Goal: Information Seeking & Learning: Check status

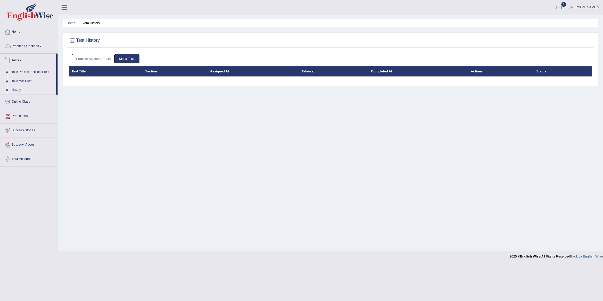
click at [83, 58] on link "Practice Sectional Tests" at bounding box center [93, 58] width 43 height 9
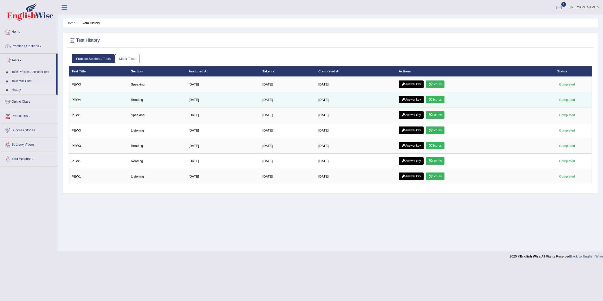
click at [441, 102] on link "Scores" at bounding box center [435, 100] width 19 height 8
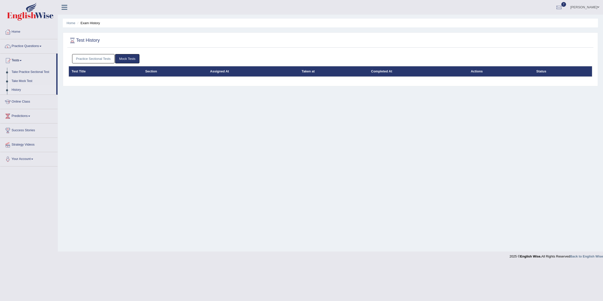
click at [109, 57] on link "Practice Sectional Tests" at bounding box center [93, 58] width 43 height 9
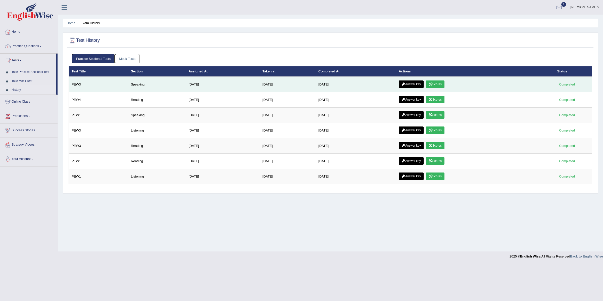
click at [441, 85] on link "Scores" at bounding box center [435, 84] width 19 height 8
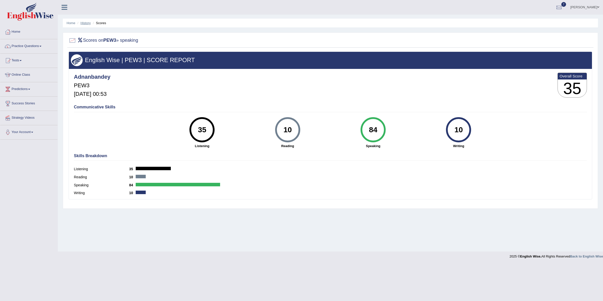
click at [85, 23] on link "History" at bounding box center [86, 23] width 10 height 4
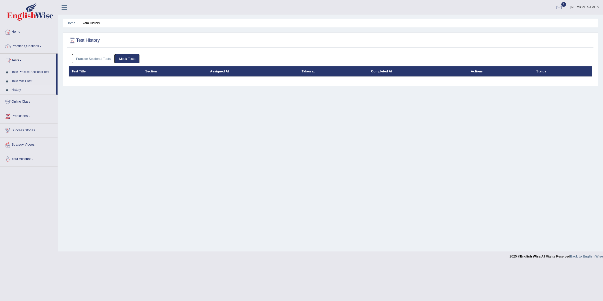
click at [101, 60] on link "Practice Sectional Tests" at bounding box center [93, 58] width 43 height 9
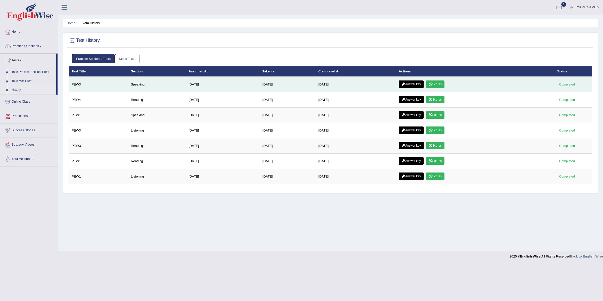
click at [408, 85] on link "Answer key" at bounding box center [411, 84] width 25 height 8
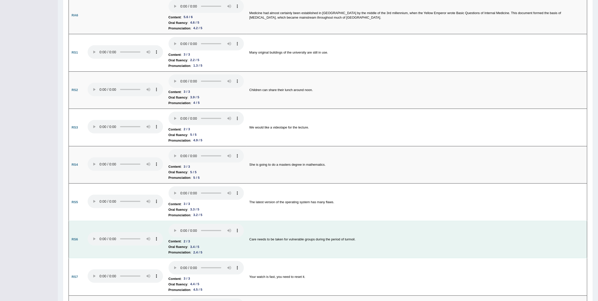
scroll to position [299, 0]
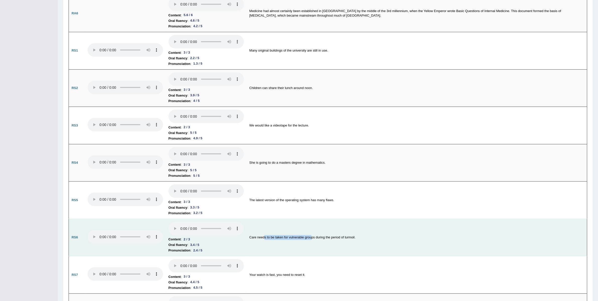
drag, startPoint x: 263, startPoint y: 238, endPoint x: 311, endPoint y: 237, distance: 48.0
click at [311, 237] on td "Care needs to be taken for vulnerable groups during the period of turmoil." at bounding box center [417, 237] width 341 height 37
click at [270, 236] on td "Care needs to be taken for vulnerable groups during the period of turmoil." at bounding box center [417, 237] width 341 height 37
drag, startPoint x: 270, startPoint y: 236, endPoint x: 299, endPoint y: 236, distance: 29.4
click at [298, 236] on td "Care needs to be taken for vulnerable groups during the period of turmoil." at bounding box center [417, 237] width 341 height 37
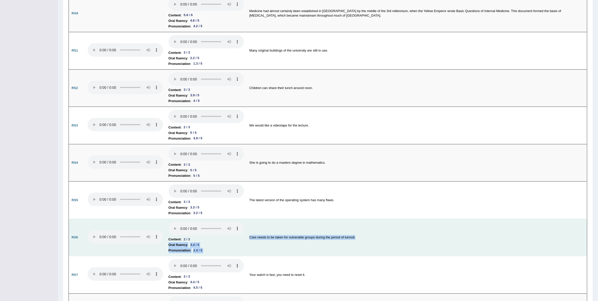
drag, startPoint x: 357, startPoint y: 236, endPoint x: 244, endPoint y: 237, distance: 113.3
click at [244, 237] on tr "RS6 Content : 2 / 3 Oral fluency : 3.4 / 5 Pronunciation : 2.4 / 5 Care needs t…" at bounding box center [328, 237] width 518 height 37
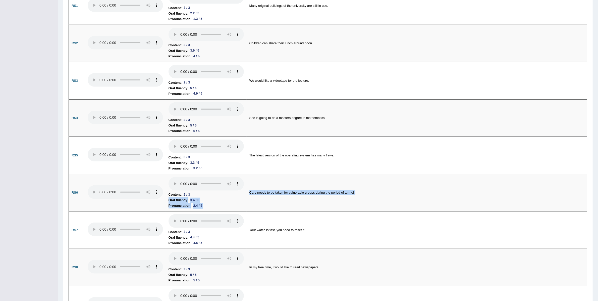
scroll to position [0, 0]
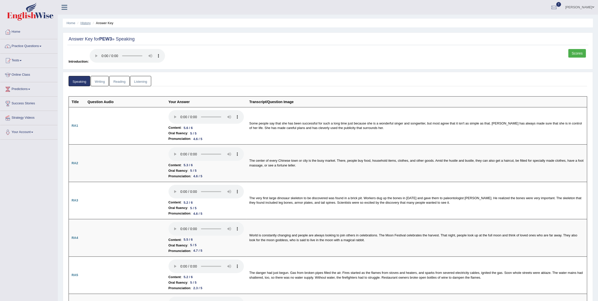
click at [83, 24] on link "History" at bounding box center [86, 23] width 10 height 4
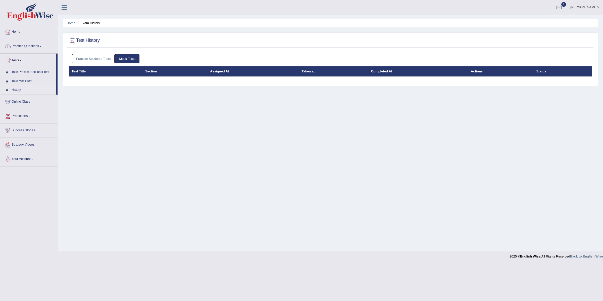
click at [105, 60] on link "Practice Sectional Tests" at bounding box center [93, 58] width 43 height 9
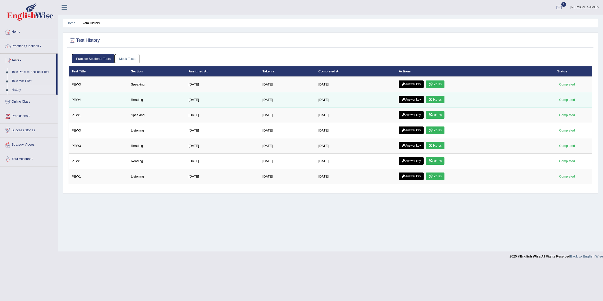
click at [436, 101] on link "Scores" at bounding box center [435, 100] width 19 height 8
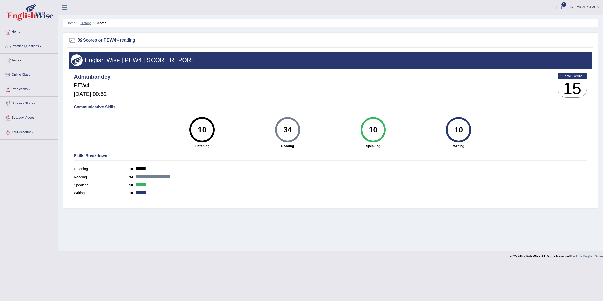
click at [89, 22] on link "History" at bounding box center [86, 23] width 10 height 4
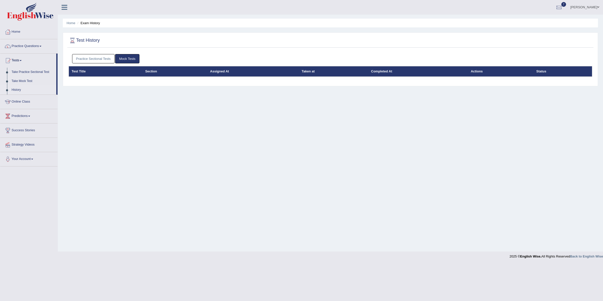
click at [93, 58] on link "Practice Sectional Tests" at bounding box center [93, 58] width 43 height 9
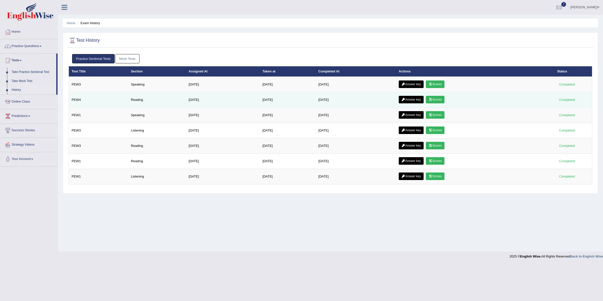
click at [417, 97] on link "Answer key" at bounding box center [411, 100] width 25 height 8
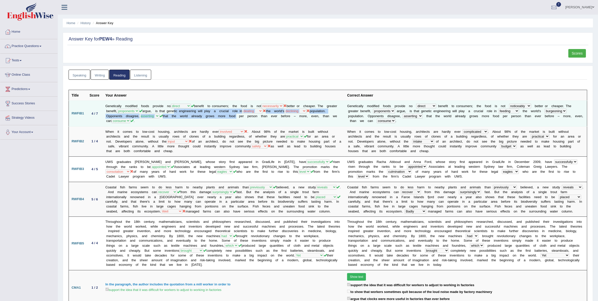
drag, startPoint x: 189, startPoint y: 111, endPoint x: 259, endPoint y: 114, distance: 70.4
click at [259, 114] on td "Genetically modified foods provide no direct dedicated deliberate positive bene…" at bounding box center [224, 113] width 242 height 25
click at [240, 115] on td "Genetically modified foods provide no direct dedicated deliberate positive bene…" at bounding box center [224, 113] width 242 height 25
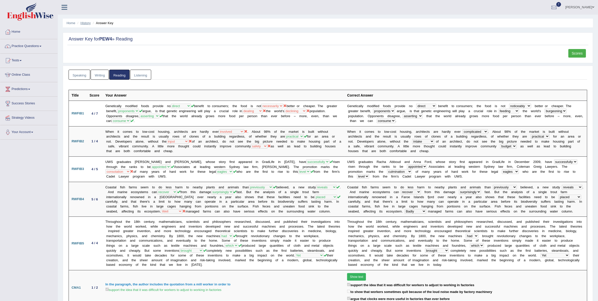
click at [87, 24] on link "History" at bounding box center [86, 23] width 10 height 4
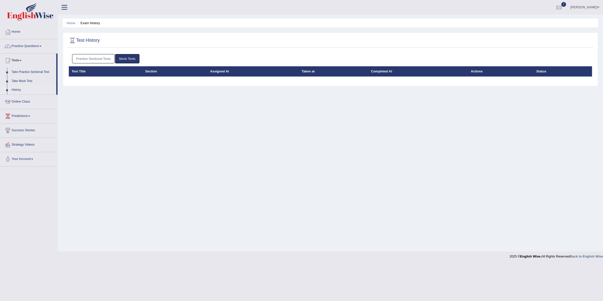
click at [88, 57] on link "Practice Sectional Tests" at bounding box center [93, 58] width 43 height 9
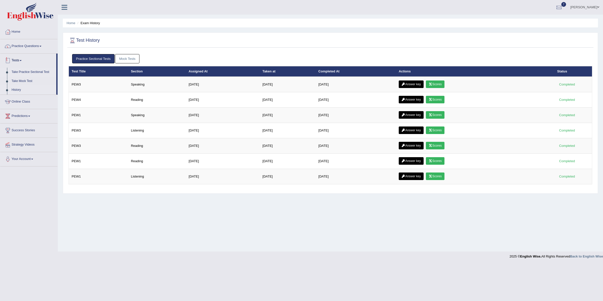
click at [30, 71] on link "Take Practice Sectional Test" at bounding box center [32, 72] width 47 height 9
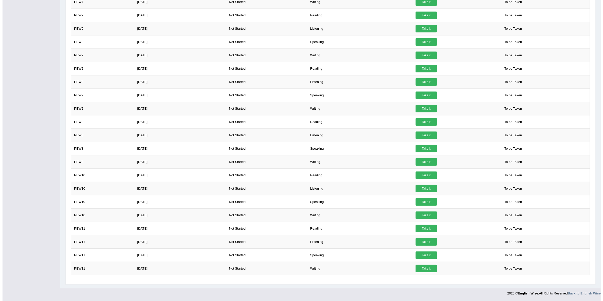
scroll to position [1, 0]
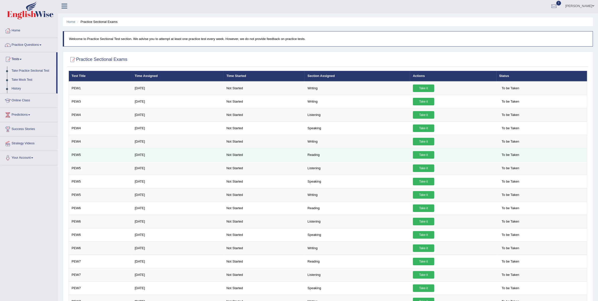
click at [430, 155] on link "Take it" at bounding box center [423, 155] width 21 height 8
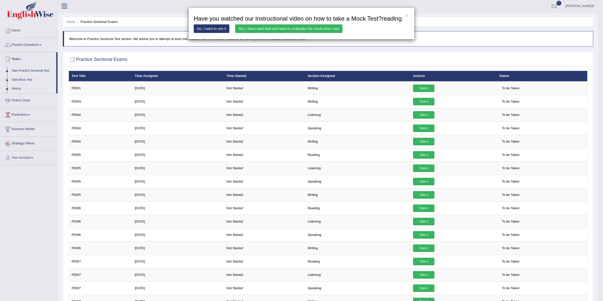
click at [246, 33] on link "Yes, I have seen that and want to undertake the mock exam now" at bounding box center [288, 28] width 107 height 9
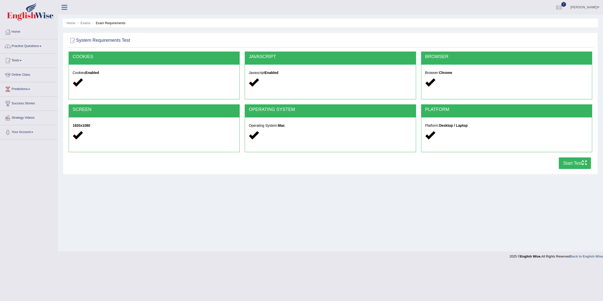
click at [567, 167] on button "Start Test" at bounding box center [575, 163] width 32 height 12
